Goal: Task Accomplishment & Management: Use online tool/utility

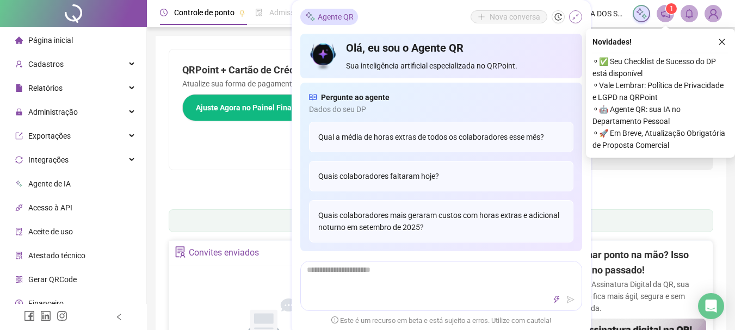
click at [579, 18] on icon "shrink" at bounding box center [576, 17] width 8 height 8
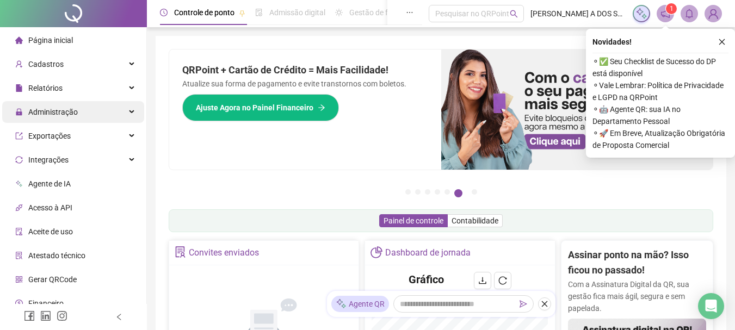
click at [65, 112] on span "Administração" at bounding box center [53, 112] width 50 height 9
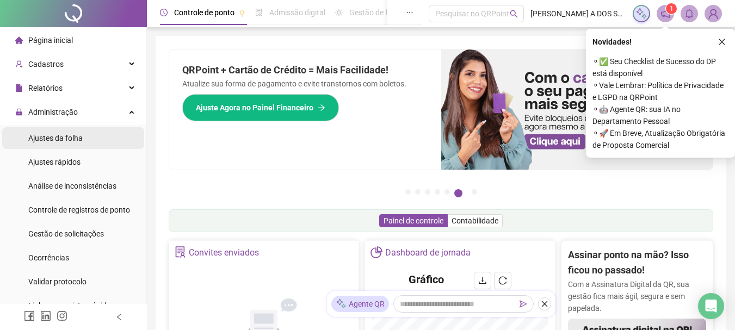
click at [57, 134] on span "Ajustes da folha" at bounding box center [55, 138] width 54 height 9
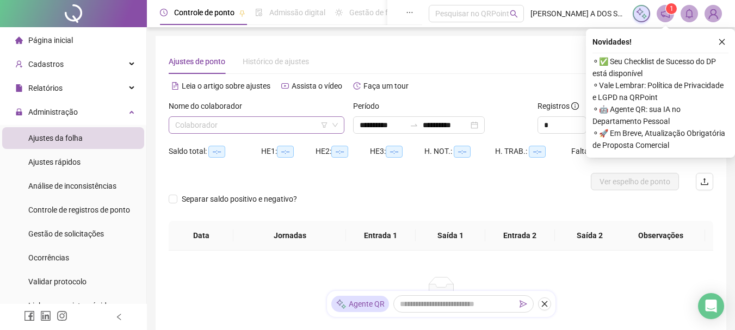
type input "**********"
click at [254, 123] on input "search" at bounding box center [251, 125] width 153 height 16
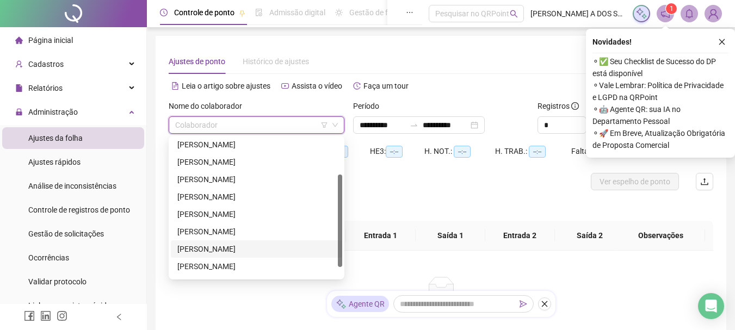
scroll to position [70, 0]
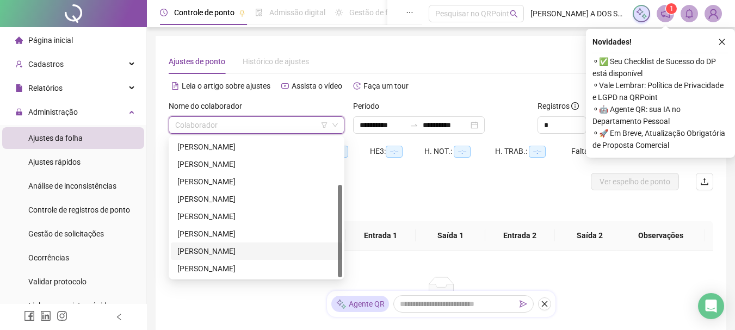
drag, startPoint x: 200, startPoint y: 251, endPoint x: 223, endPoint y: 249, distance: 23.0
click at [201, 251] on div "[PERSON_NAME]" at bounding box center [256, 251] width 158 height 12
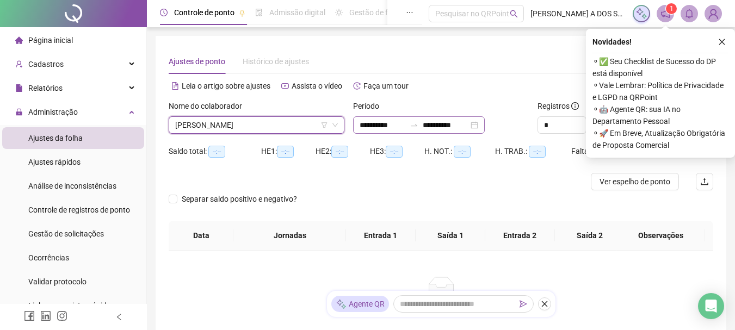
click at [485, 125] on div "**********" at bounding box center [419, 124] width 132 height 17
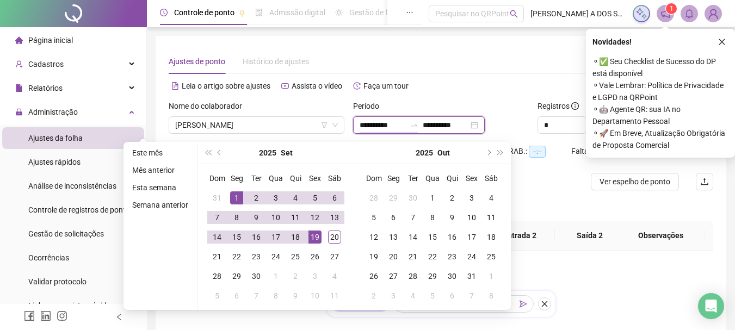
type input "**********"
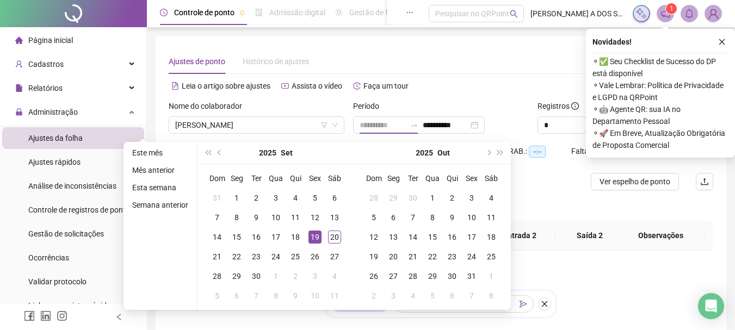
click at [314, 233] on div "19" at bounding box center [315, 237] width 13 height 13
type input "**********"
click at [336, 237] on div "20" at bounding box center [334, 237] width 13 height 13
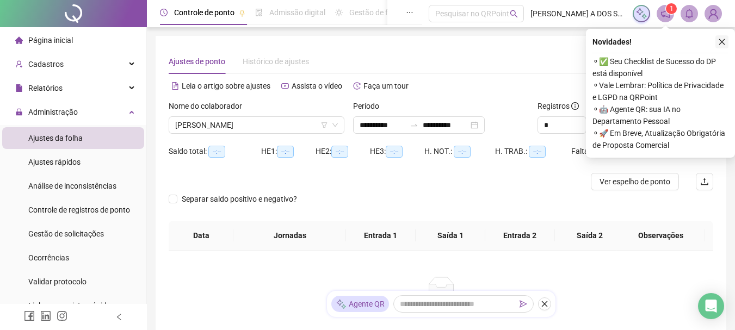
click at [727, 38] on button "button" at bounding box center [722, 41] width 13 height 13
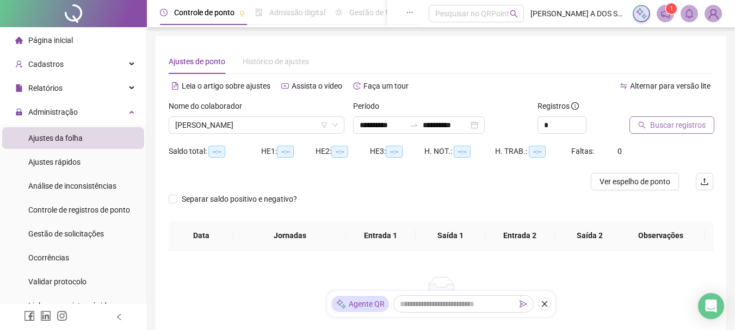
click at [658, 122] on span "Buscar registros" at bounding box center [678, 125] width 56 height 12
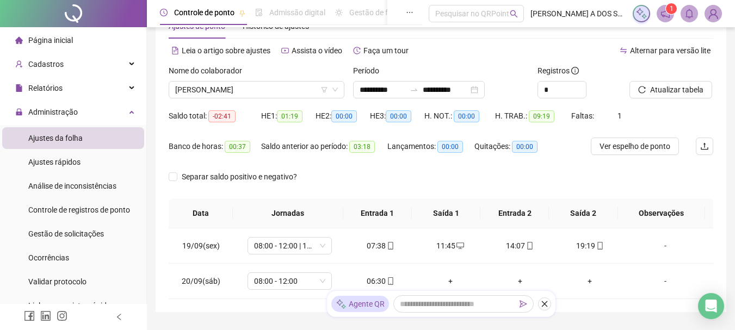
scroll to position [54, 0]
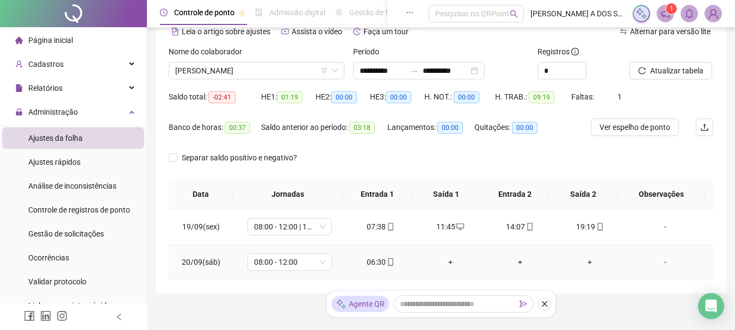
click at [379, 260] on div "06:30" at bounding box center [381, 262] width 52 height 12
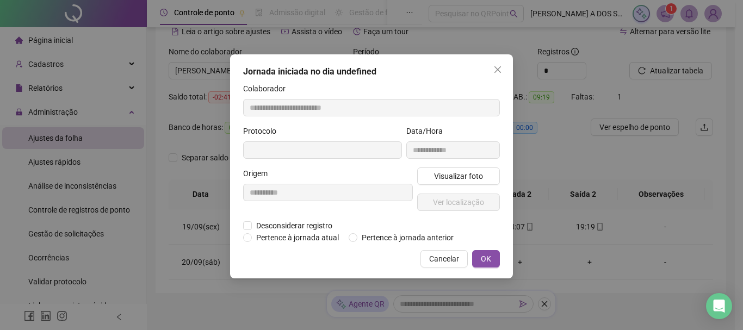
type input "**********"
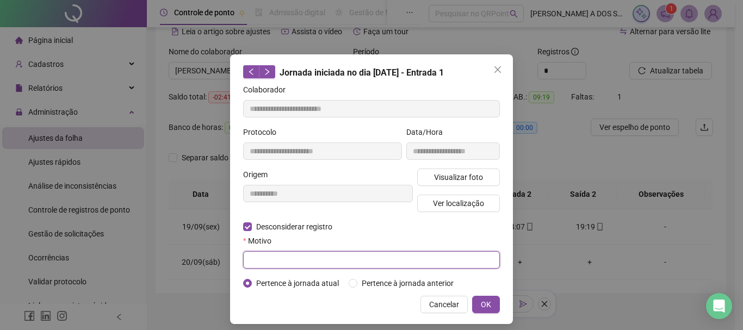
click at [273, 256] on input "text" at bounding box center [371, 259] width 257 height 17
type input "*"
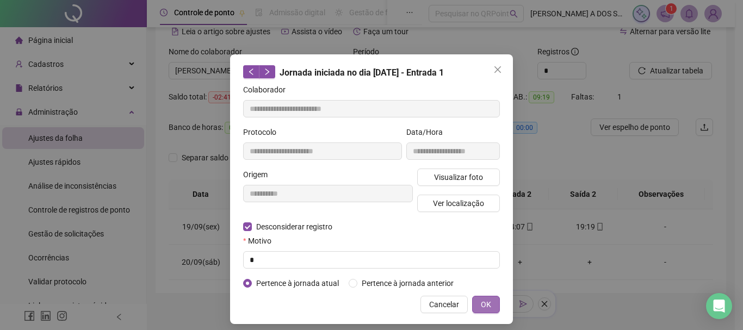
click at [489, 309] on button "OK" at bounding box center [486, 304] width 28 height 17
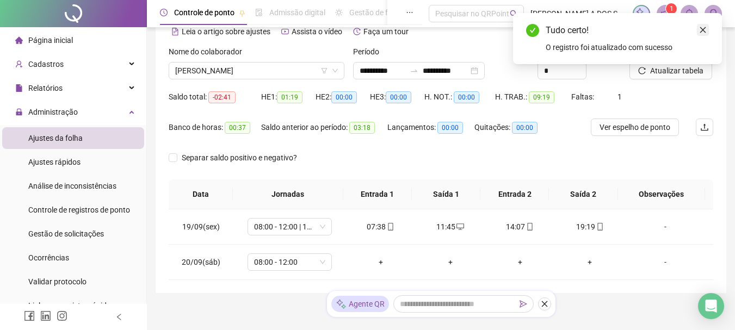
click at [701, 26] on icon "close" at bounding box center [703, 30] width 8 height 8
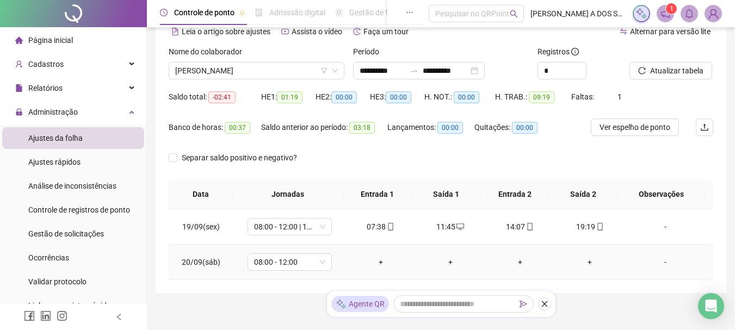
drag, startPoint x: 379, startPoint y: 261, endPoint x: 388, endPoint y: 259, distance: 9.1
click at [379, 261] on div "+" at bounding box center [381, 262] width 52 height 12
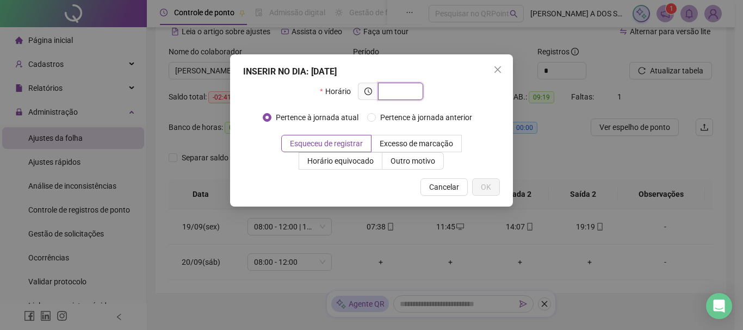
drag, startPoint x: 393, startPoint y: 89, endPoint x: 401, endPoint y: 89, distance: 8.2
click at [396, 89] on input "text" at bounding box center [400, 91] width 30 height 12
type input "*"
type input "*****"
drag, startPoint x: 480, startPoint y: 184, endPoint x: 471, endPoint y: 179, distance: 9.8
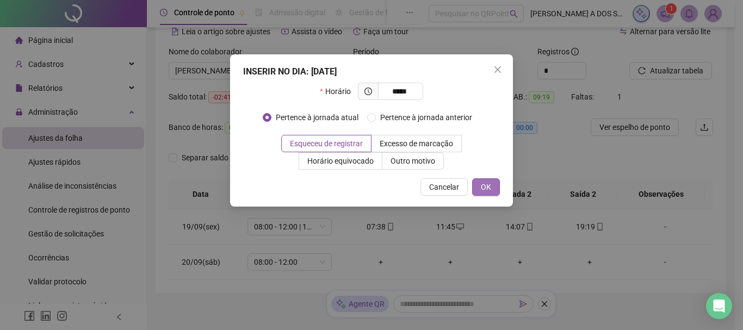
click at [479, 184] on button "OK" at bounding box center [486, 187] width 28 height 17
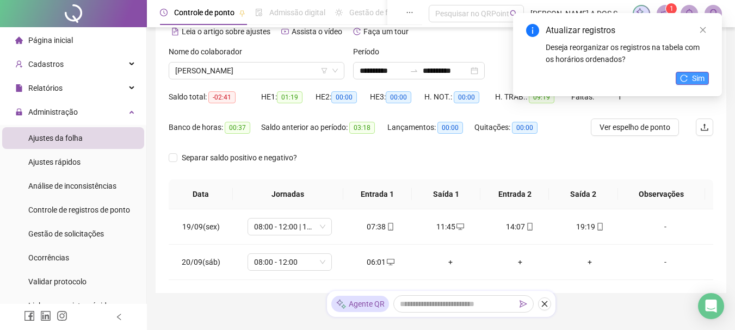
click at [693, 81] on span "Sim" at bounding box center [698, 78] width 13 height 12
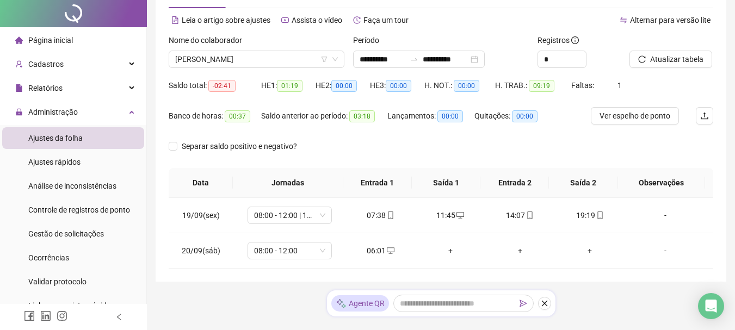
scroll to position [90, 0]
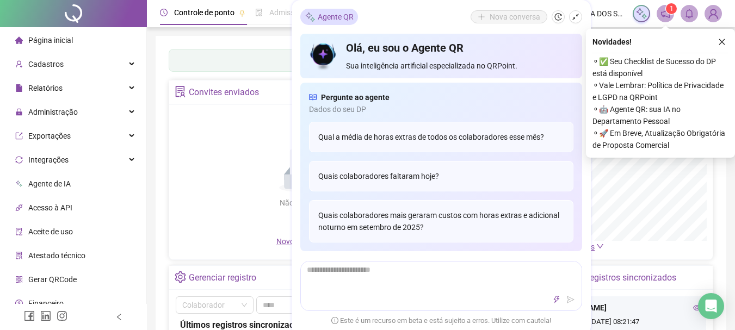
click at [722, 43] on icon "close" at bounding box center [722, 42] width 8 height 8
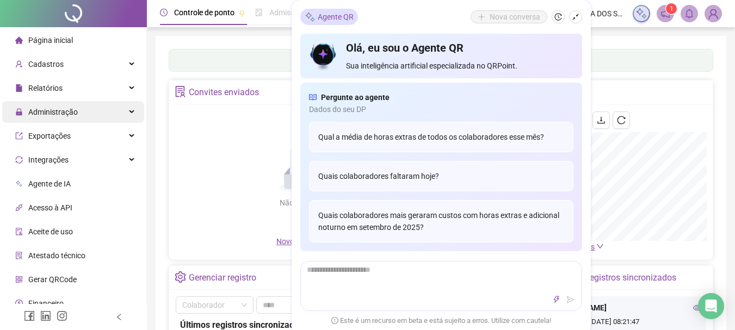
drag, startPoint x: 70, startPoint y: 121, endPoint x: 80, endPoint y: 115, distance: 11.9
click at [72, 121] on span "Administração" at bounding box center [46, 112] width 63 height 22
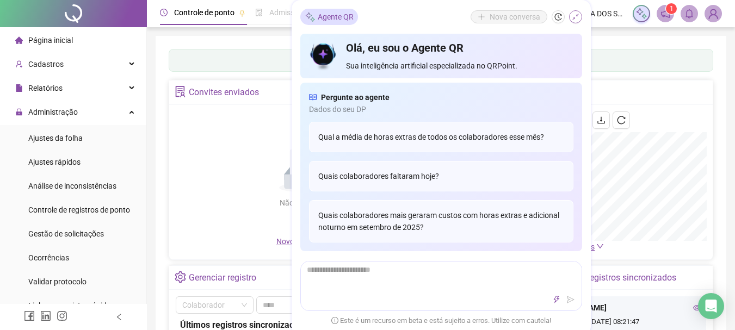
drag, startPoint x: 68, startPoint y: 137, endPoint x: 579, endPoint y: 19, distance: 524.0
click at [68, 137] on span "Ajustes da folha" at bounding box center [55, 138] width 54 height 9
click at [579, 19] on icon "shrink" at bounding box center [576, 17] width 8 height 8
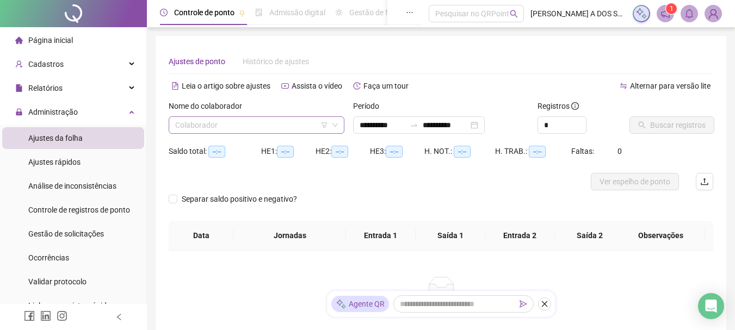
click at [223, 127] on input "search" at bounding box center [251, 125] width 153 height 16
type input "**********"
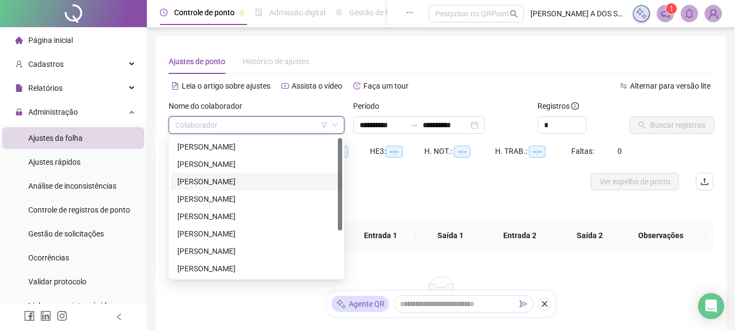
drag, startPoint x: 195, startPoint y: 178, endPoint x: 308, endPoint y: 169, distance: 113.0
click at [195, 177] on div "[PERSON_NAME]" at bounding box center [256, 182] width 158 height 12
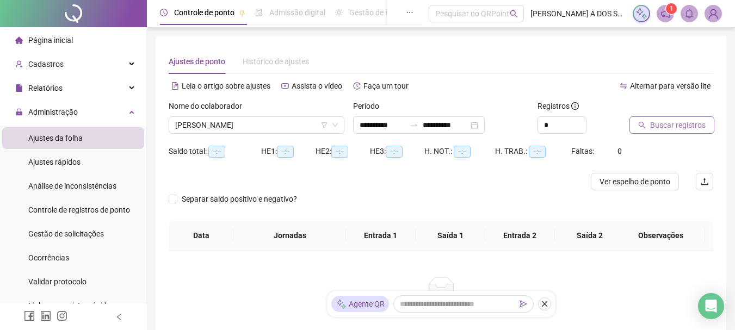
click at [676, 120] on span "Buscar registros" at bounding box center [678, 125] width 56 height 12
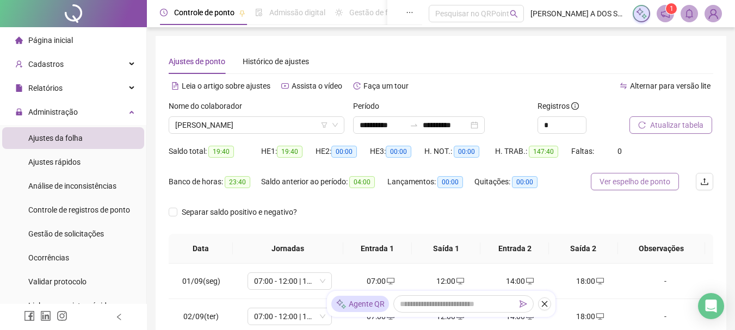
click at [634, 184] on span "Ver espelho de ponto" at bounding box center [635, 182] width 71 height 12
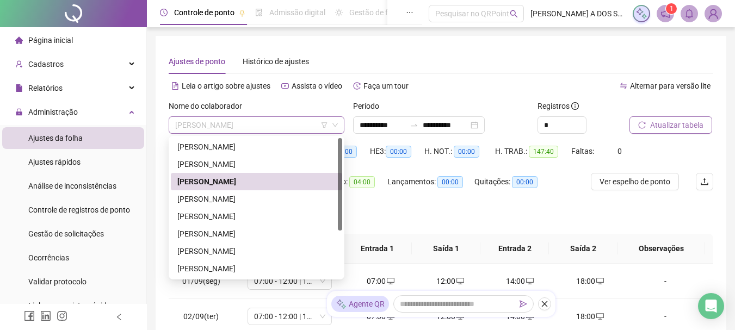
click at [281, 126] on span "[PERSON_NAME]" at bounding box center [256, 125] width 163 height 16
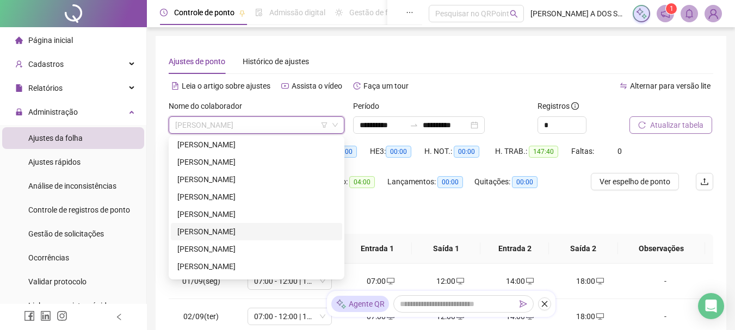
scroll to position [70, 0]
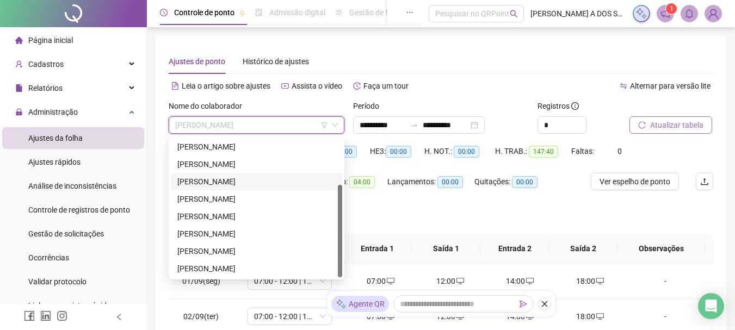
click at [207, 181] on div "[PERSON_NAME]" at bounding box center [256, 182] width 158 height 12
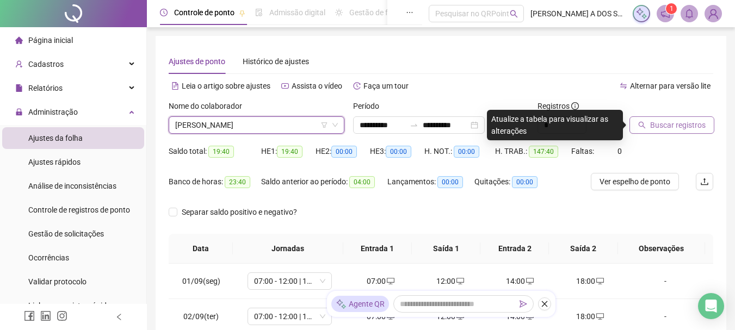
click at [670, 125] on span "Buscar registros" at bounding box center [678, 125] width 56 height 12
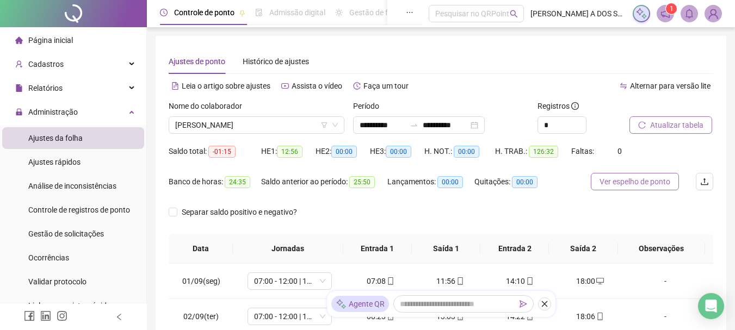
click at [637, 185] on span "Ver espelho de ponto" at bounding box center [635, 182] width 71 height 12
